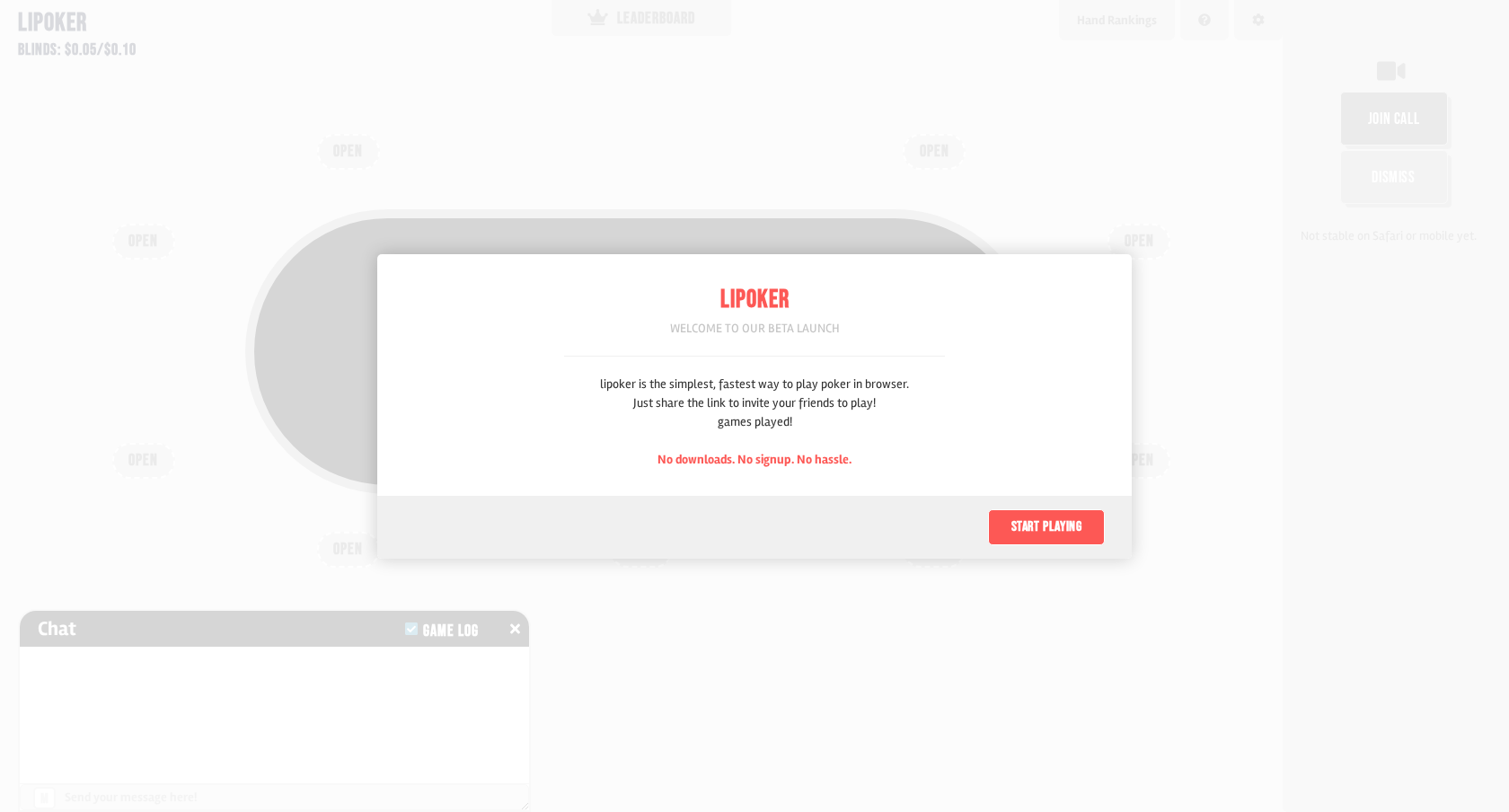
scroll to position [90, 0]
click at [1041, 539] on button "Start playing" at bounding box center [1046, 528] width 116 height 36
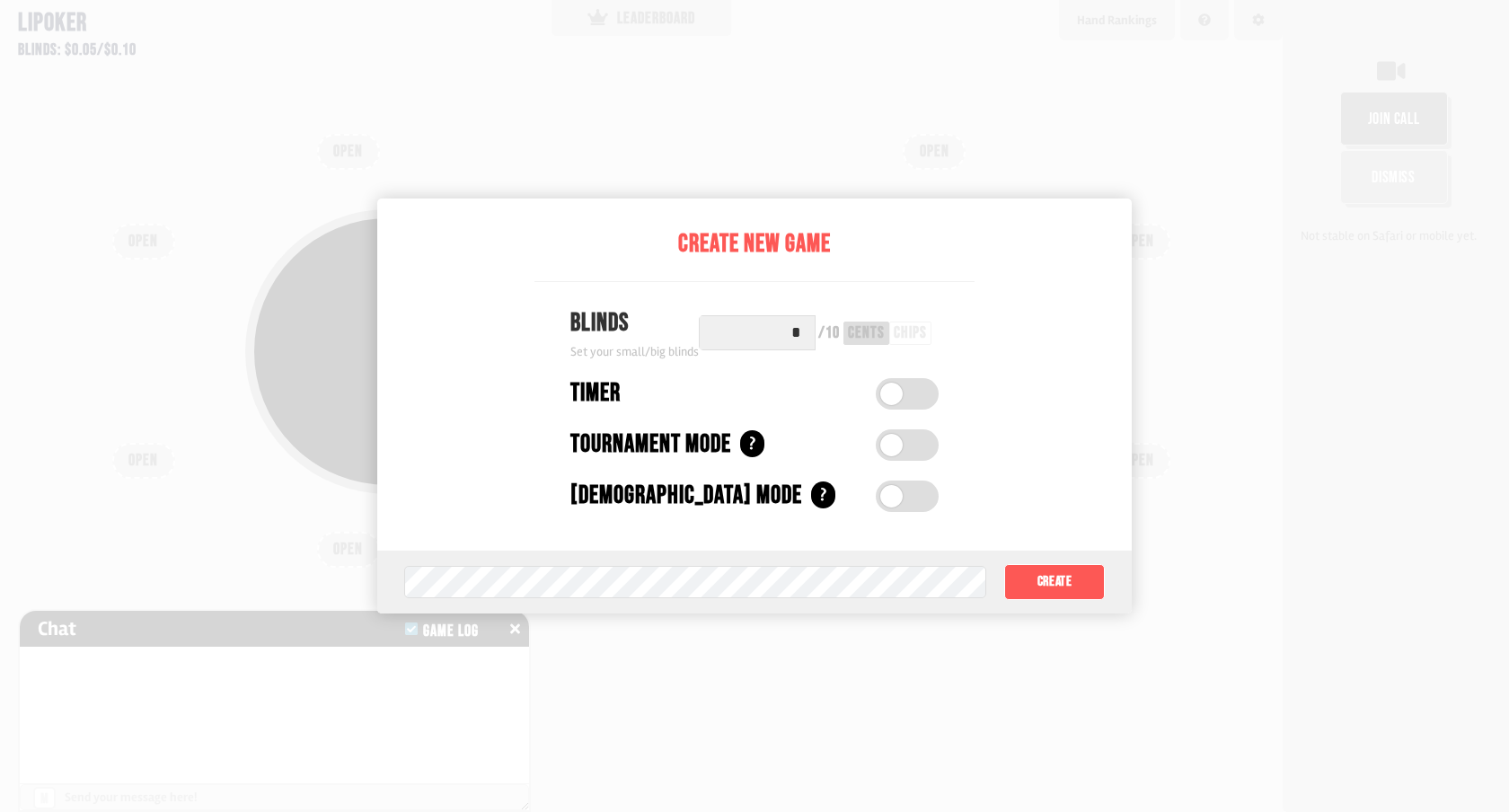
click at [1052, 662] on div at bounding box center [754, 406] width 1509 height 812
click at [1050, 588] on button "Create" at bounding box center [1054, 582] width 100 height 36
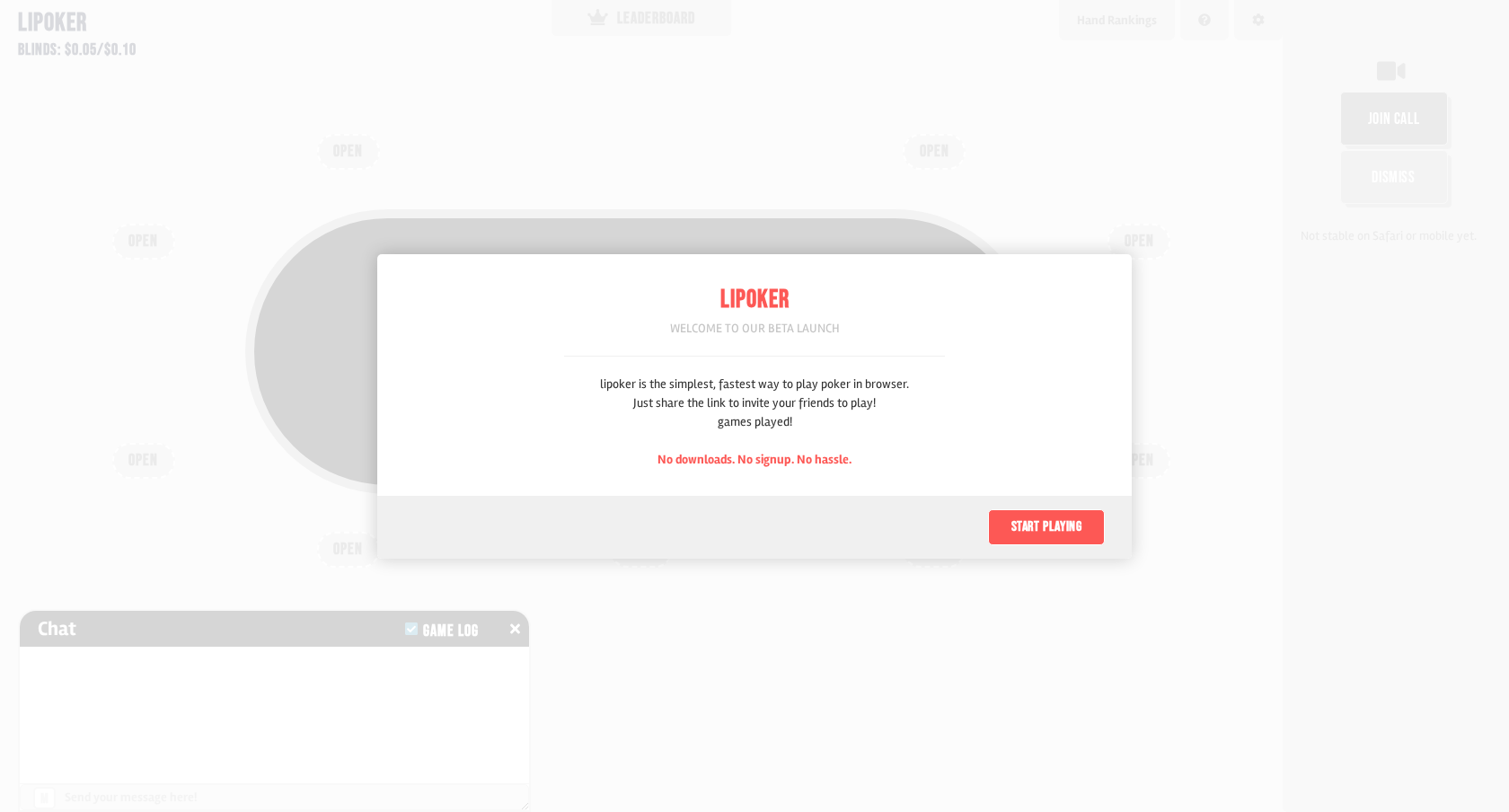
scroll to position [90, 0]
click at [1027, 531] on button "Start playing" at bounding box center [1046, 528] width 116 height 36
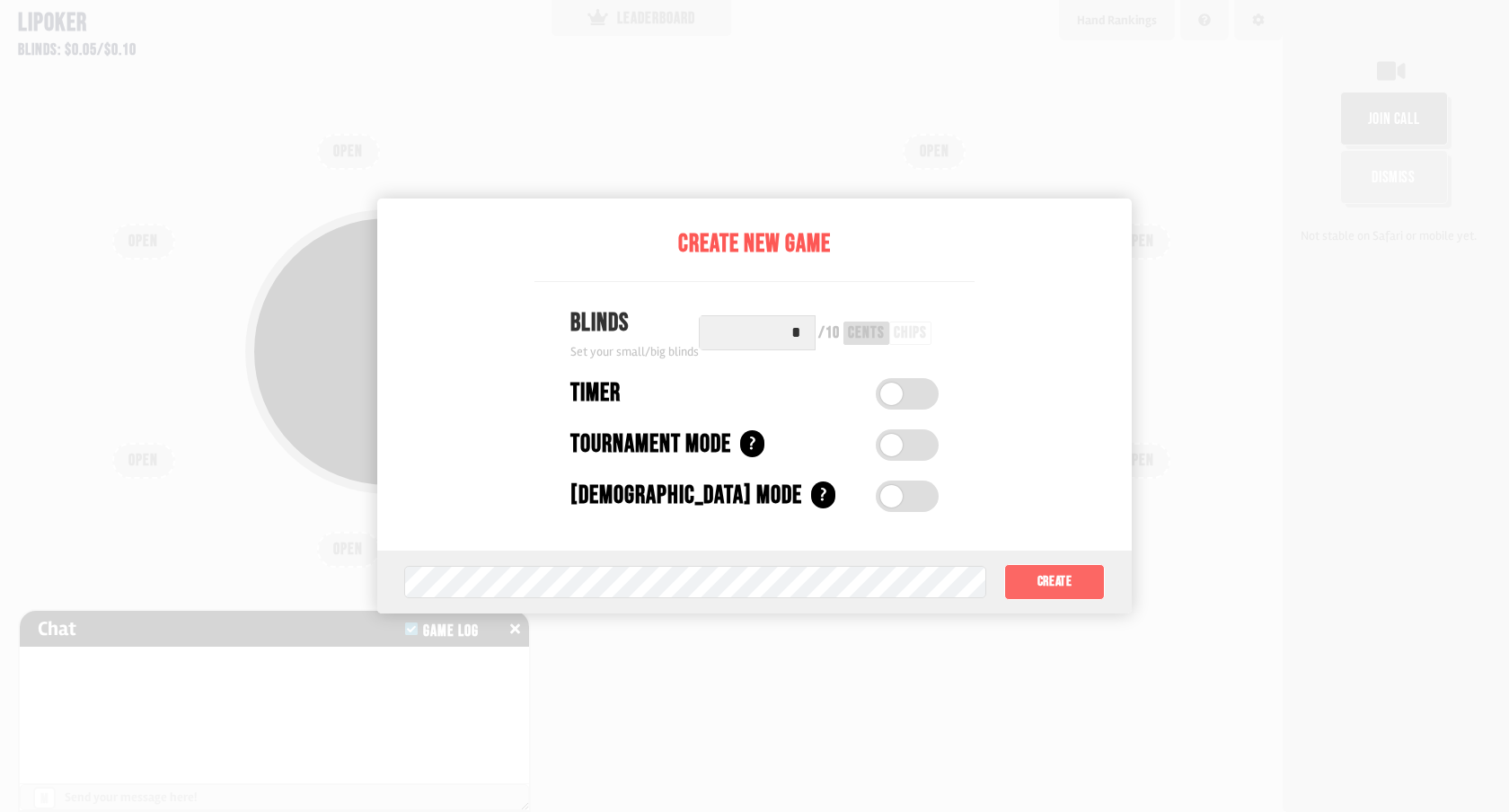
click at [1023, 577] on button "Create" at bounding box center [1054, 582] width 100 height 36
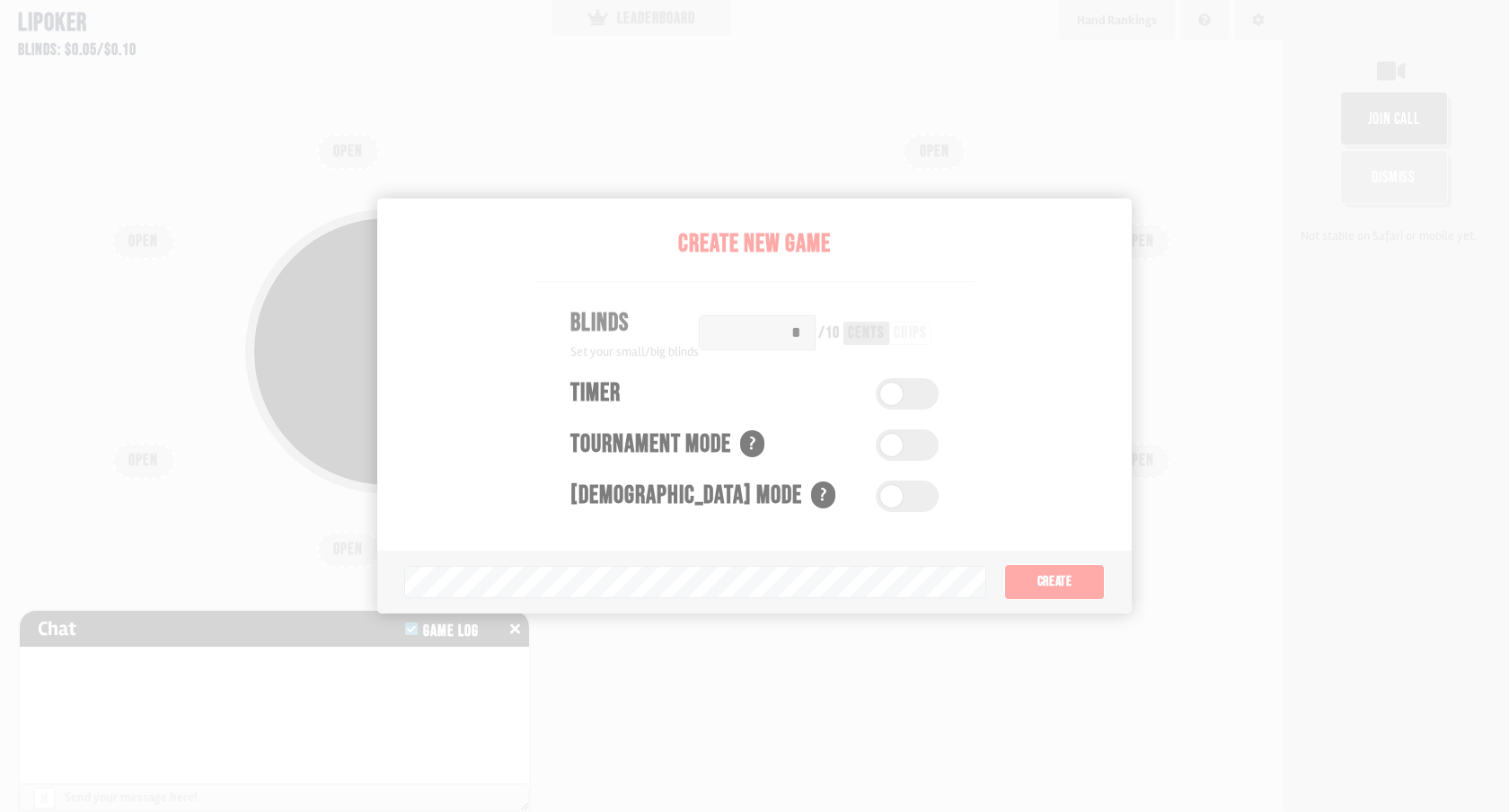
click at [927, 587] on div "Pot: $0.00 COPY GAME LINK" at bounding box center [641, 392] width 1132 height 406
